Goal: Transaction & Acquisition: Subscribe to service/newsletter

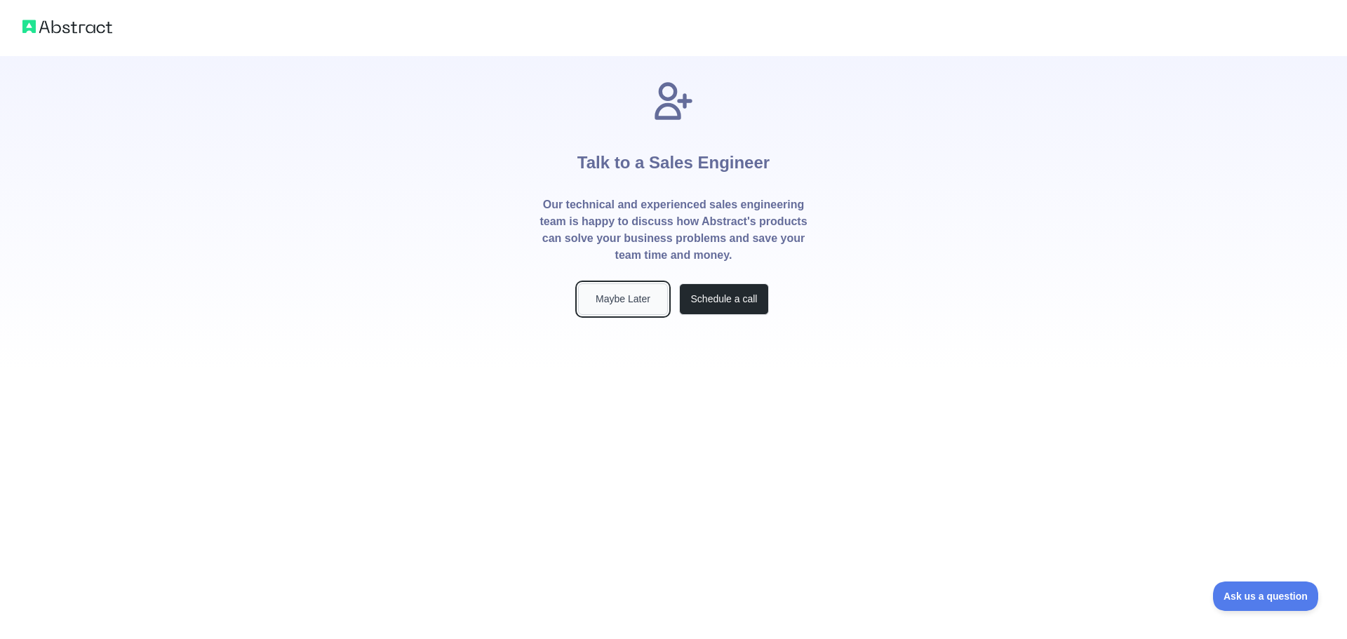
click at [641, 307] on button "Maybe Later" at bounding box center [623, 299] width 90 height 32
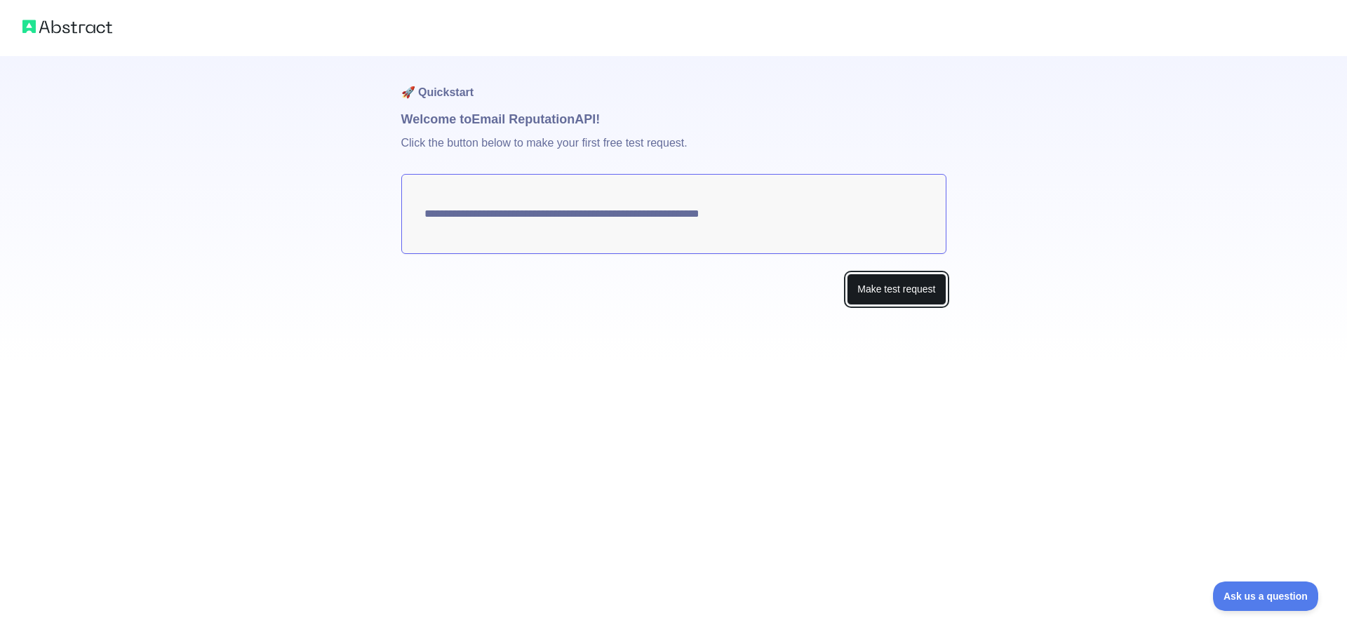
click at [868, 287] on button "Make test request" at bounding box center [896, 290] width 99 height 32
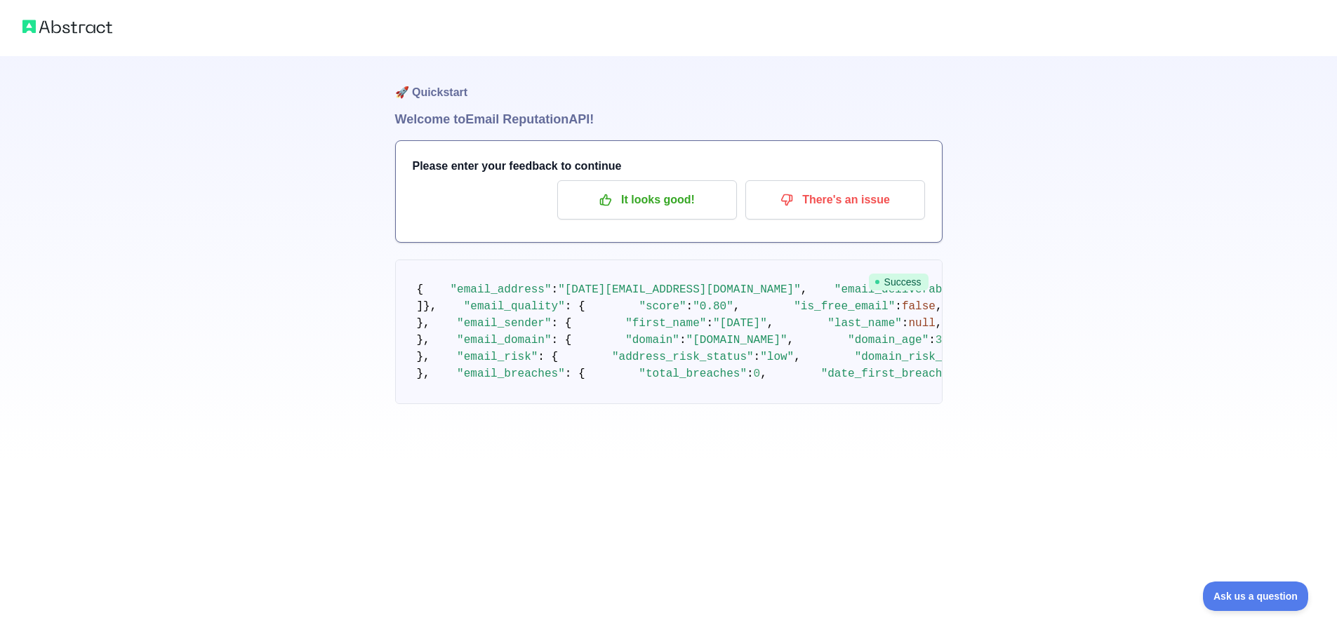
scroll to position [259, 0]
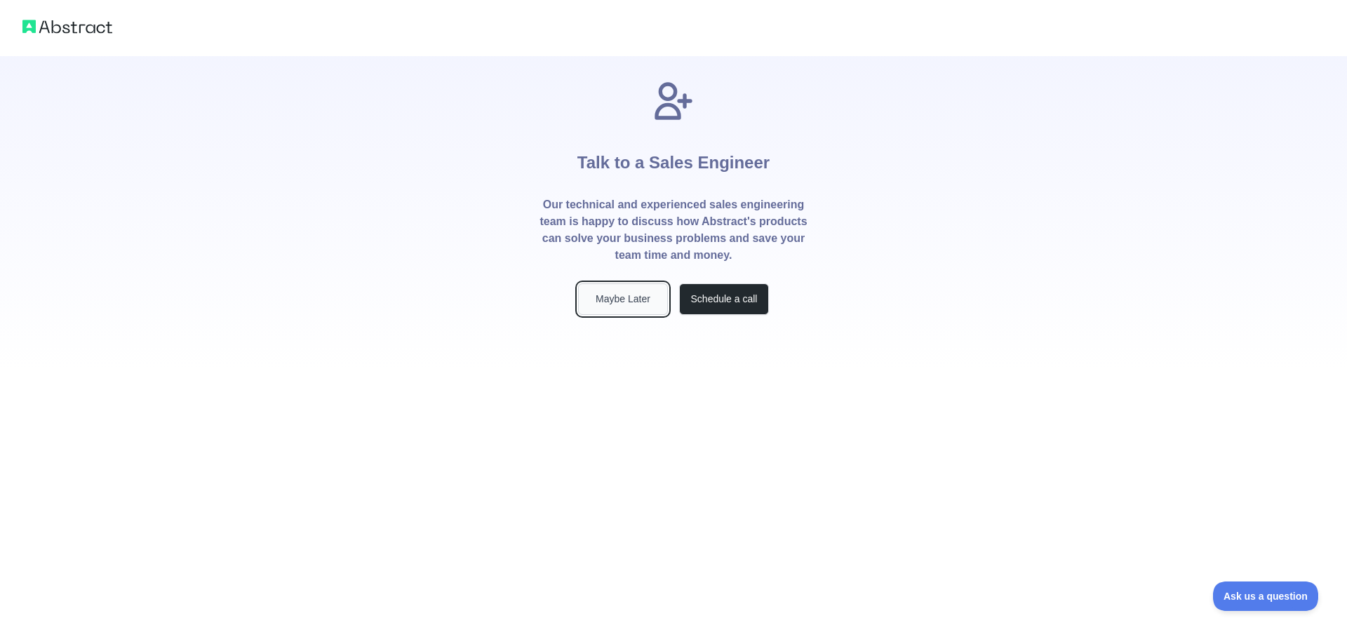
click at [644, 298] on button "Maybe Later" at bounding box center [623, 299] width 90 height 32
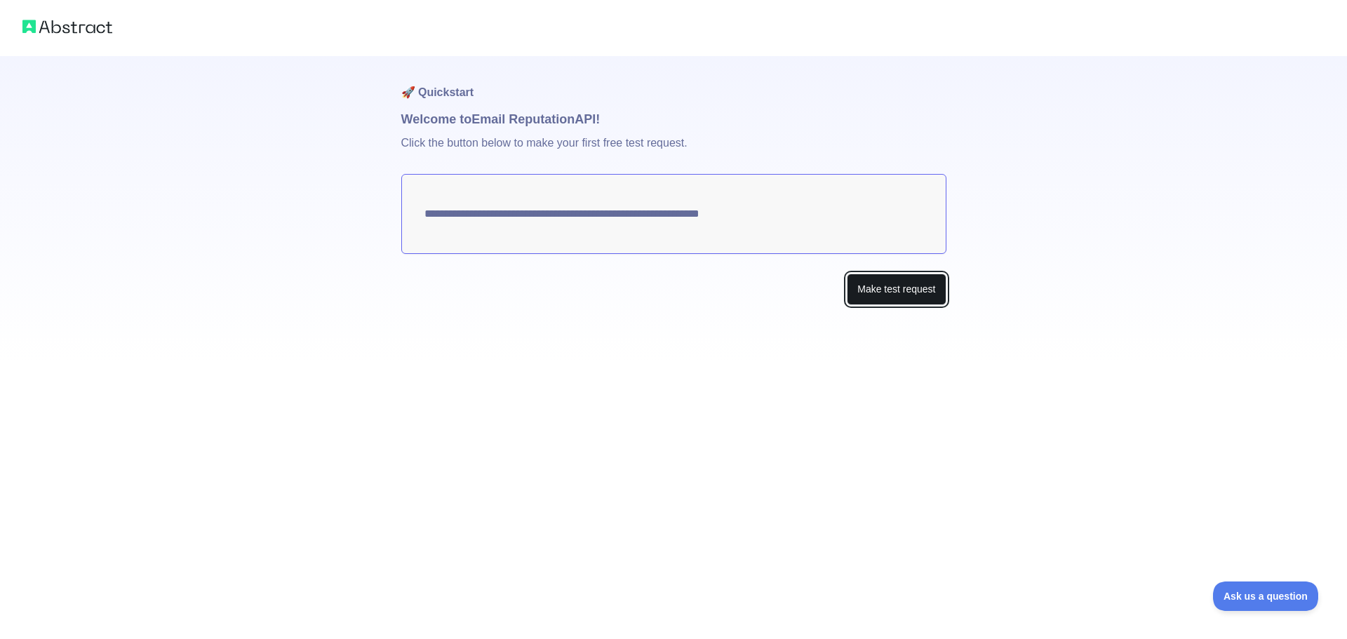
click at [859, 289] on button "Make test request" at bounding box center [896, 290] width 99 height 32
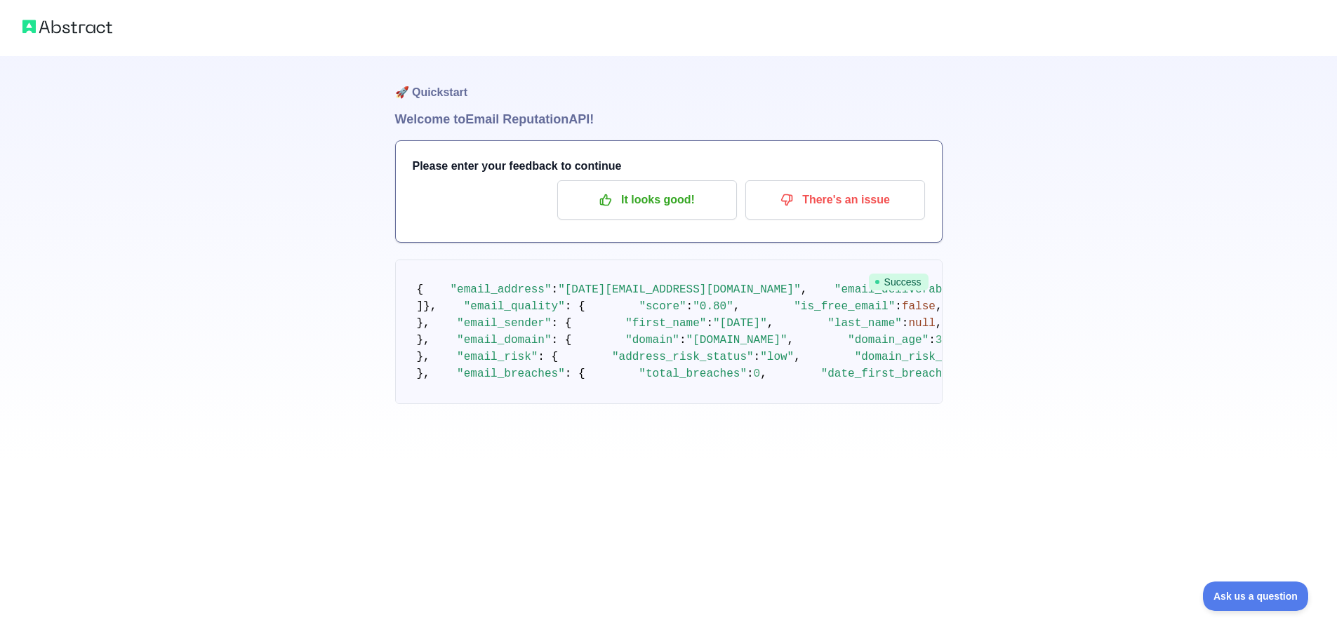
scroll to position [680, 0]
